Goal: Information Seeking & Learning: Learn about a topic

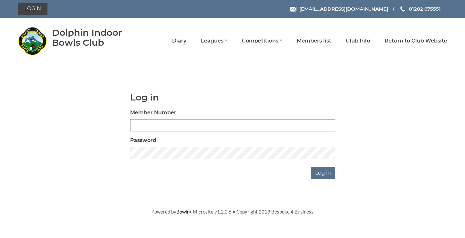
type input "3782"
click at [211, 42] on link "Leagues" at bounding box center [214, 40] width 26 height 7
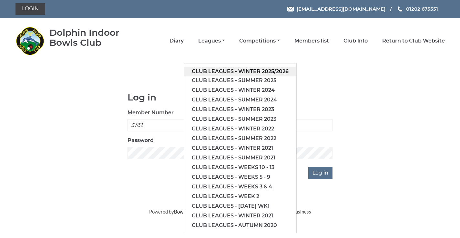
click at [212, 73] on link "Club leagues - Winter 2025/2026" at bounding box center [240, 72] width 112 height 10
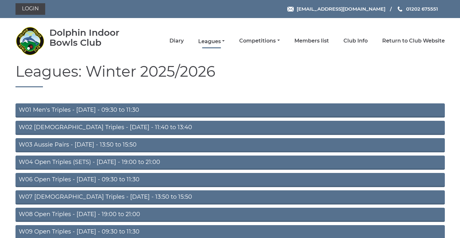
click at [222, 40] on link "Leagues" at bounding box center [211, 41] width 26 height 7
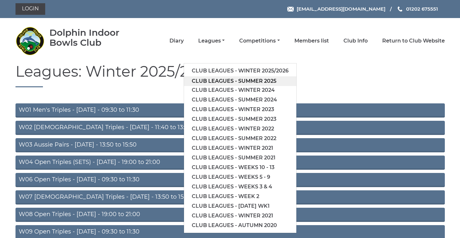
click at [219, 81] on link "Club leagues - Summer 2025" at bounding box center [240, 81] width 112 height 10
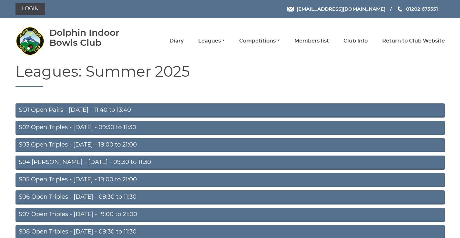
scroll to position [51, 0]
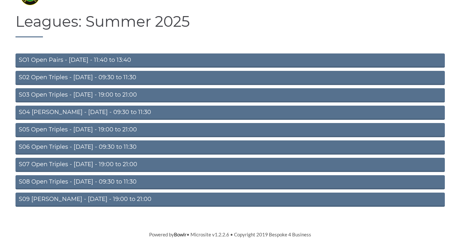
click at [75, 184] on link "S08 Open Triples - [DATE] - 09:30 to 11:30" at bounding box center [229, 182] width 429 height 14
